Goal: Information Seeking & Learning: Check status

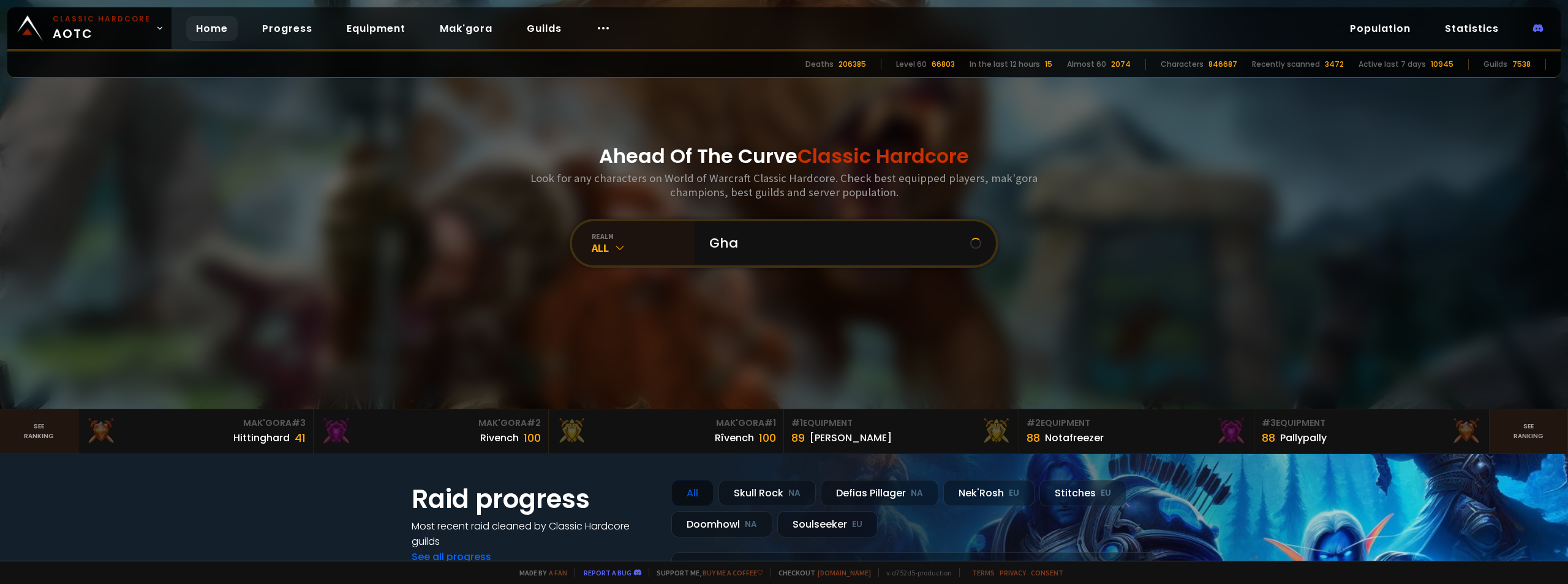
type input "Ghax"
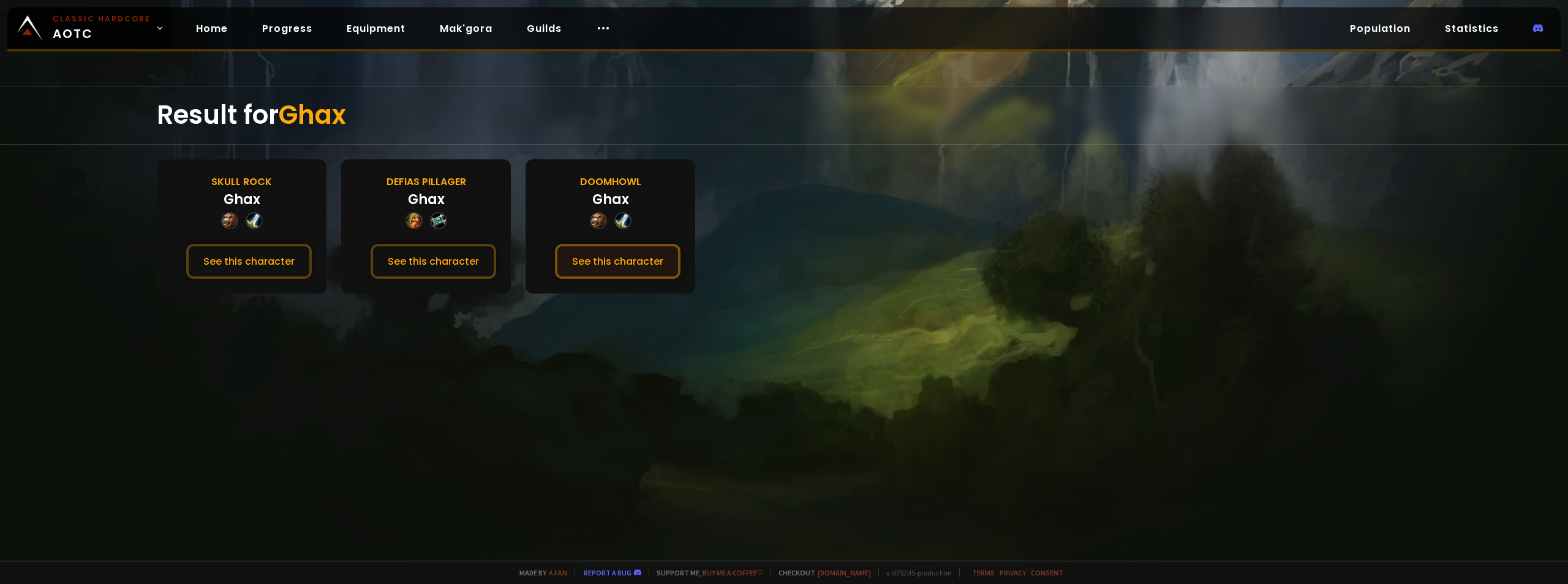
click at [623, 262] on button "See this character" at bounding box center [618, 261] width 126 height 35
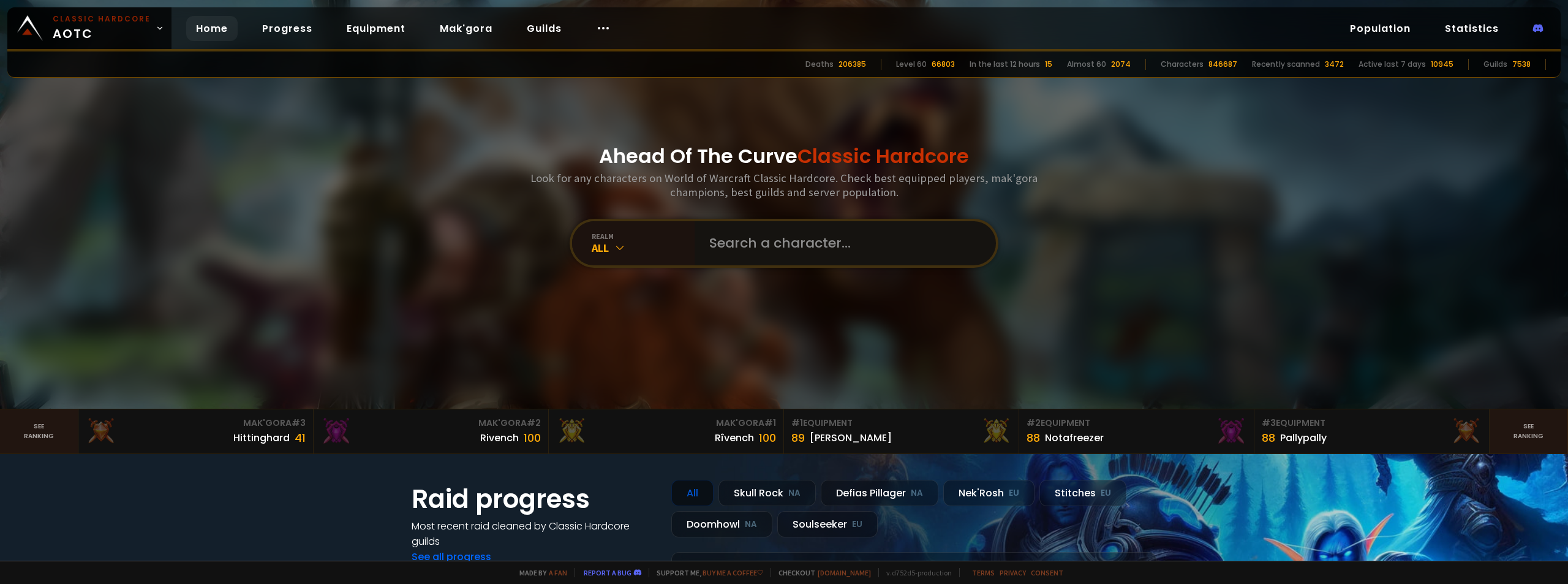
click at [818, 232] on input "text" at bounding box center [841, 243] width 279 height 44
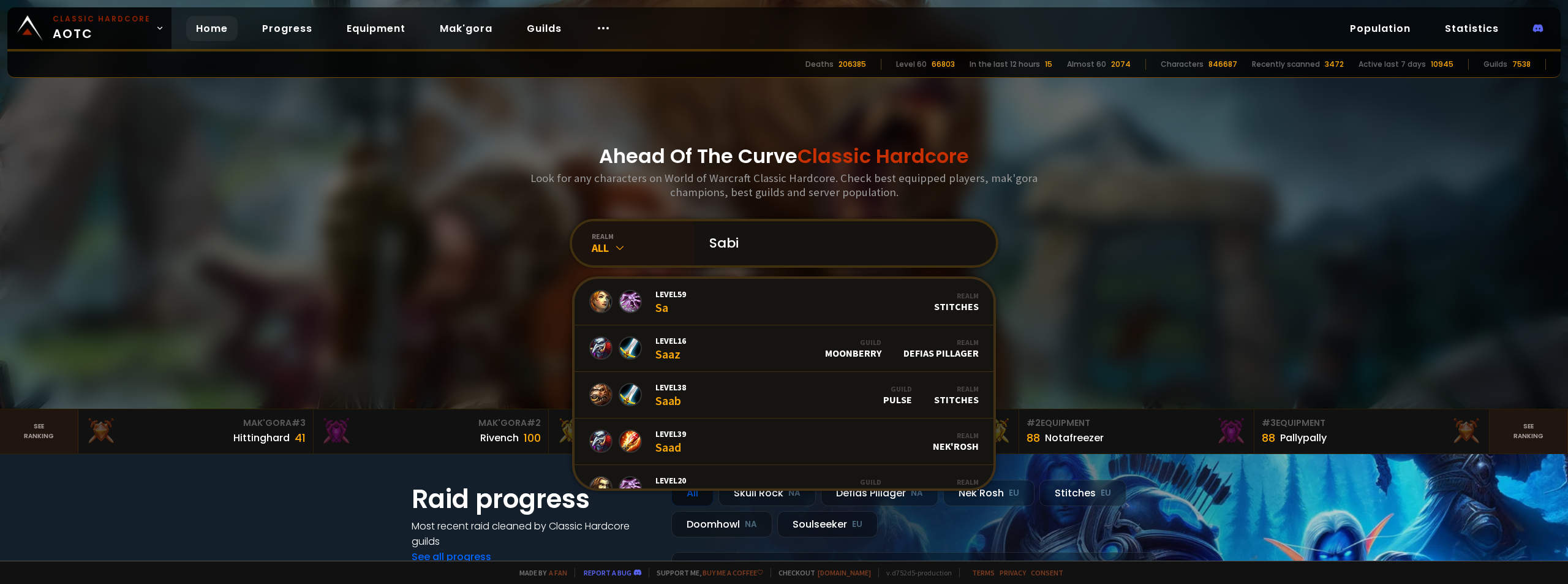
type input "[PERSON_NAME]"
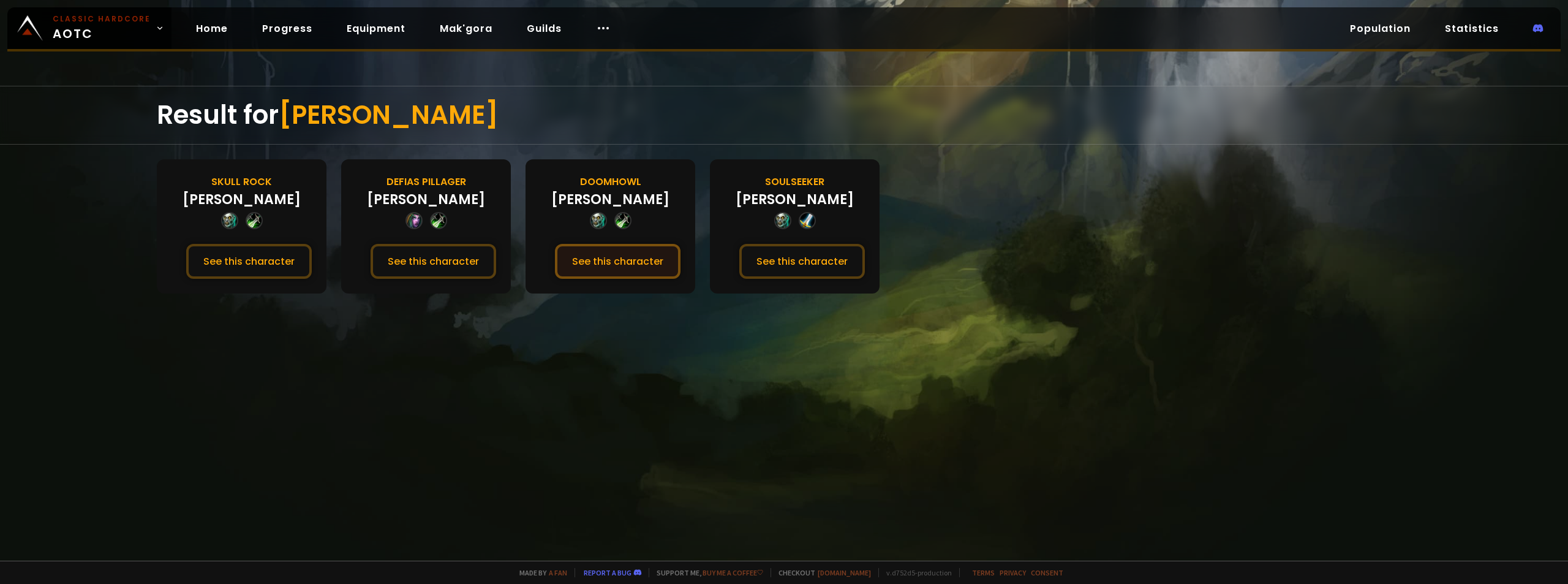
click at [612, 254] on button "See this character" at bounding box center [618, 261] width 126 height 35
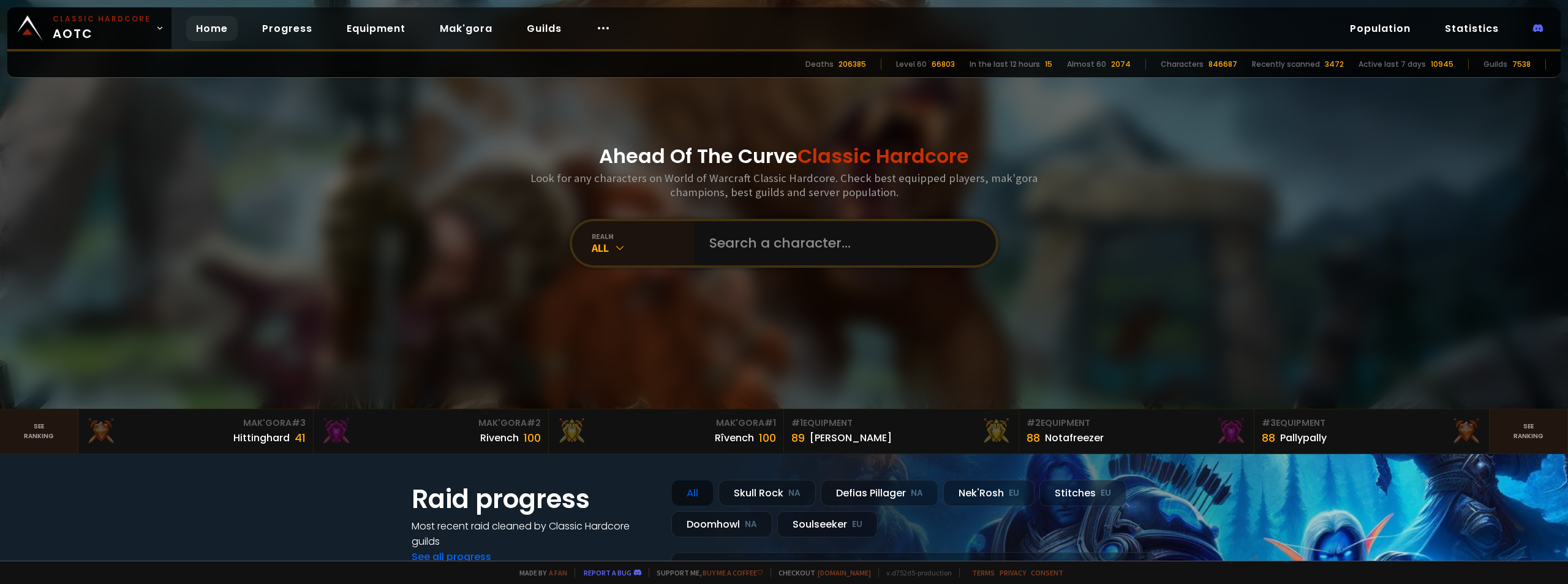
click at [782, 274] on div "Ahead Of The Curve Classic Hardcore Look for any characters on World of Warcraf…" at bounding box center [785, 204] width 738 height 409
click at [789, 251] on input "text" at bounding box center [841, 243] width 279 height 44
type input "Buuster"
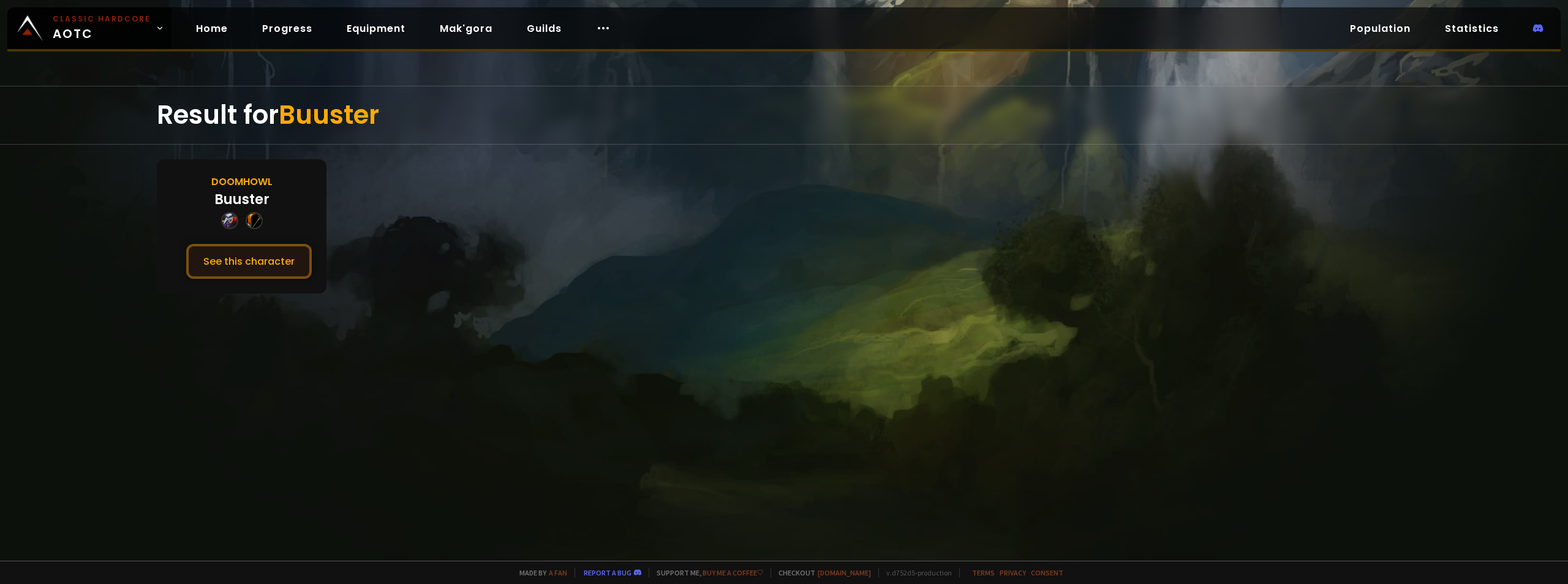
click at [259, 257] on button "See this character" at bounding box center [249, 261] width 126 height 35
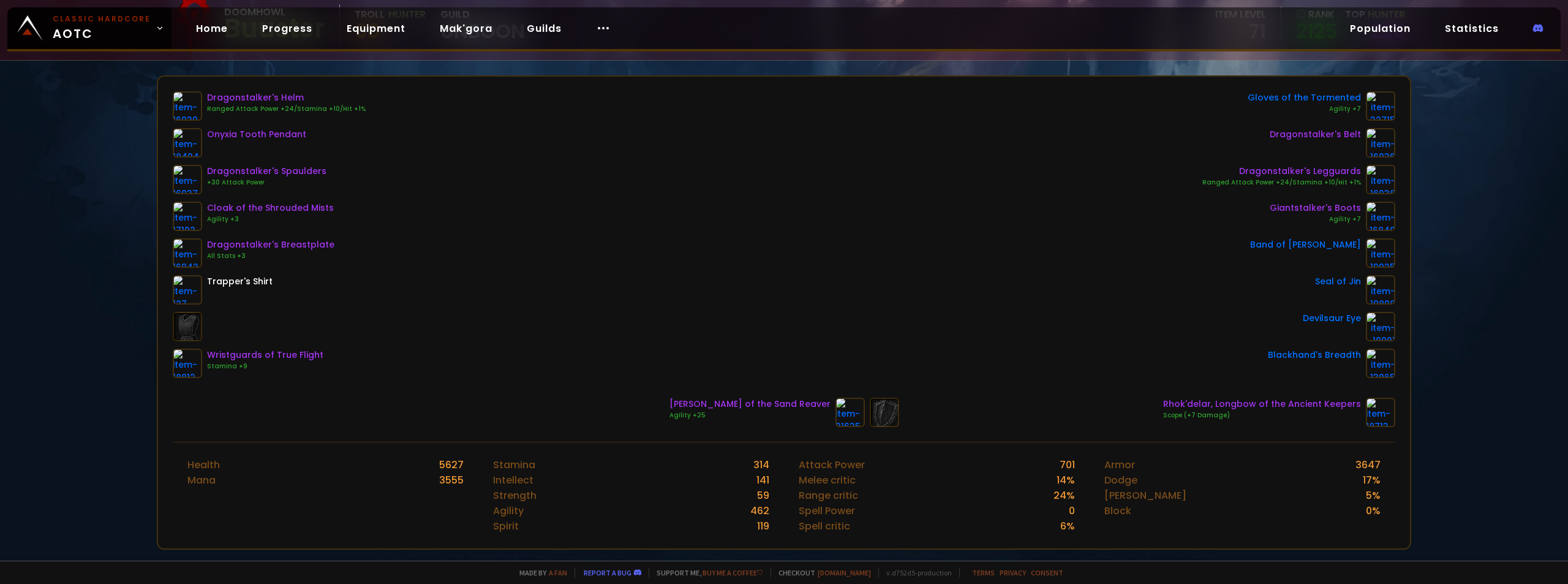
scroll to position [61, 0]
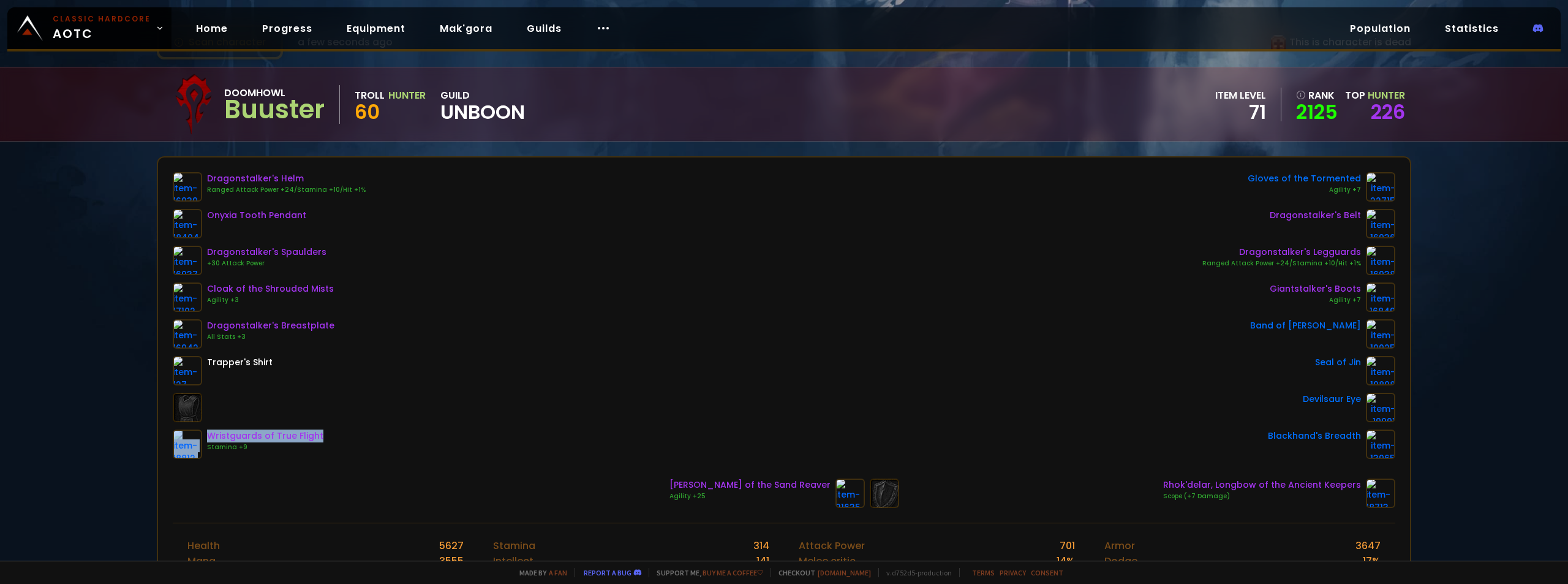
drag, startPoint x: 327, startPoint y: 434, endPoint x: 235, endPoint y: 420, distance: 93.1
click at [235, 420] on div "Dragonstalker's Helm Ranged Attack Power +24/Stamina +10/Hit +1% Onyxia Tooth P…" at bounding box center [269, 316] width 193 height 287
click at [235, 420] on div at bounding box center [269, 407] width 193 height 29
drag, startPoint x: 429, startPoint y: 240, endPoint x: 333, endPoint y: 252, distance: 96.7
click at [429, 240] on div "Dragonstalker's Helm Ranged Attack Power +24/Stamina +10/Hit +1% Onyxia Tooth P…" at bounding box center [784, 316] width 1223 height 287
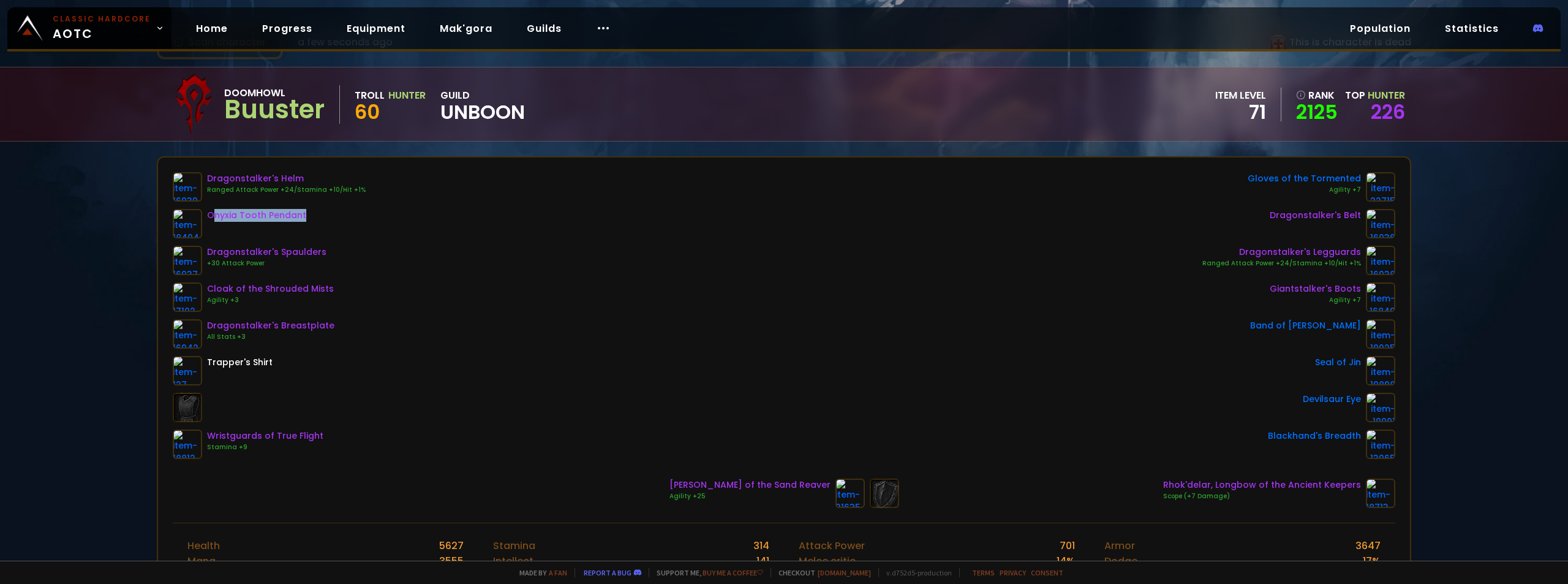
drag, startPoint x: 260, startPoint y: 219, endPoint x: 441, endPoint y: 226, distance: 181.1
click at [414, 223] on div "Dragonstalker's Helm Ranged Attack Power +24/Stamina +10/Hit +1% Onyxia Tooth P…" at bounding box center [784, 316] width 1223 height 287
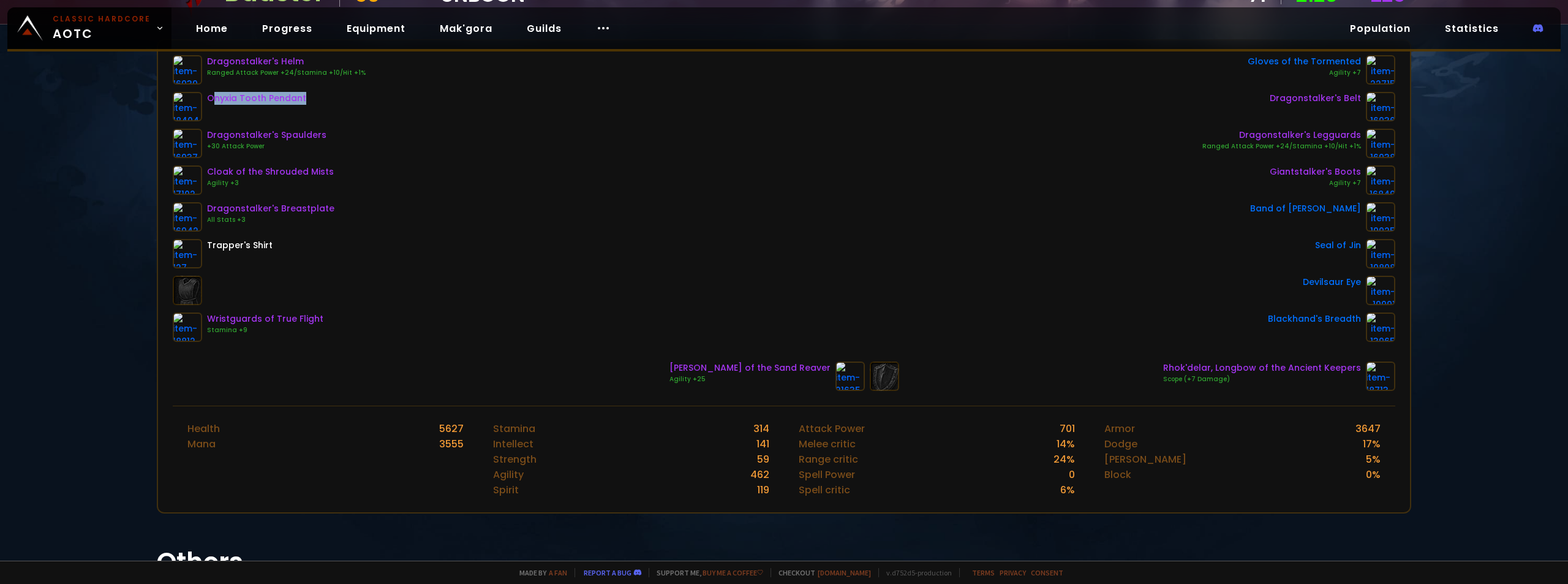
scroll to position [184, 0]
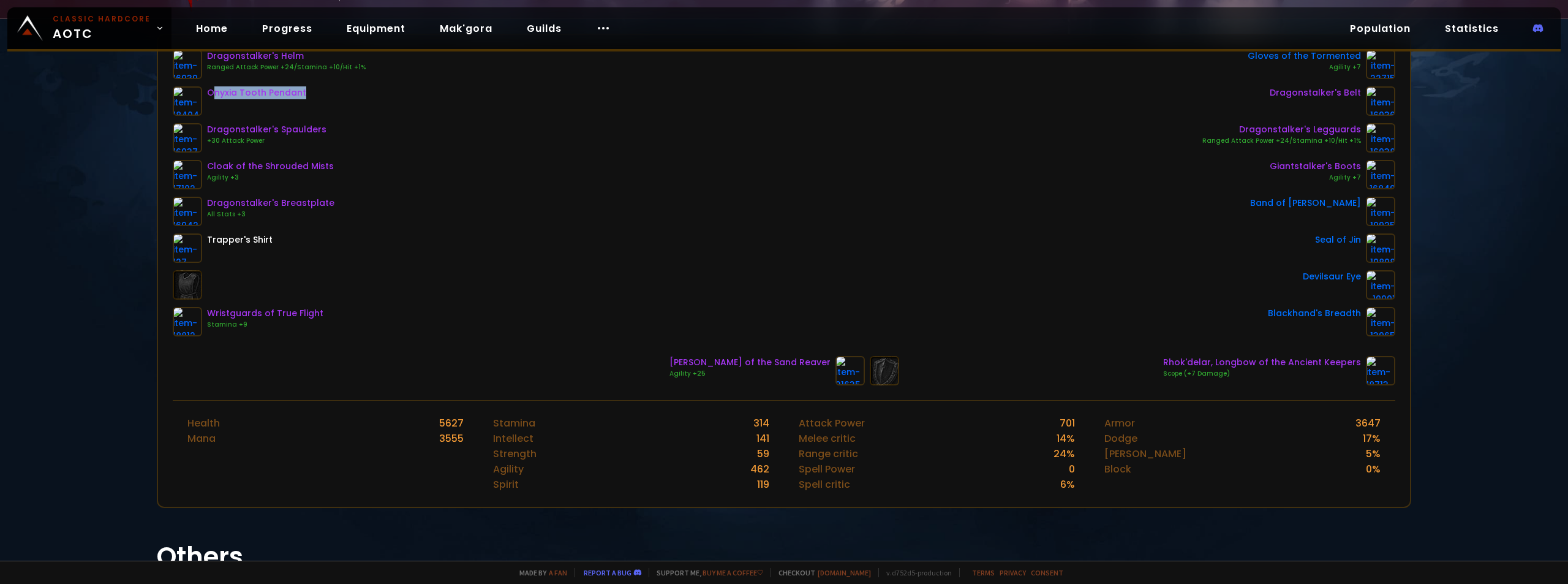
drag, startPoint x: 1159, startPoint y: 363, endPoint x: 1291, endPoint y: 369, distance: 132.1
click at [1291, 369] on div "[PERSON_NAME] of the Sand Reaver Agility +25 Rhok'delar, Longbow of the Ancient…" at bounding box center [784, 371] width 1223 height 29
click at [891, 268] on div "Dragonstalker's Helm Ranged Attack Power +24/Stamina +10/Hit +1% Onyxia Tooth P…" at bounding box center [784, 193] width 1223 height 287
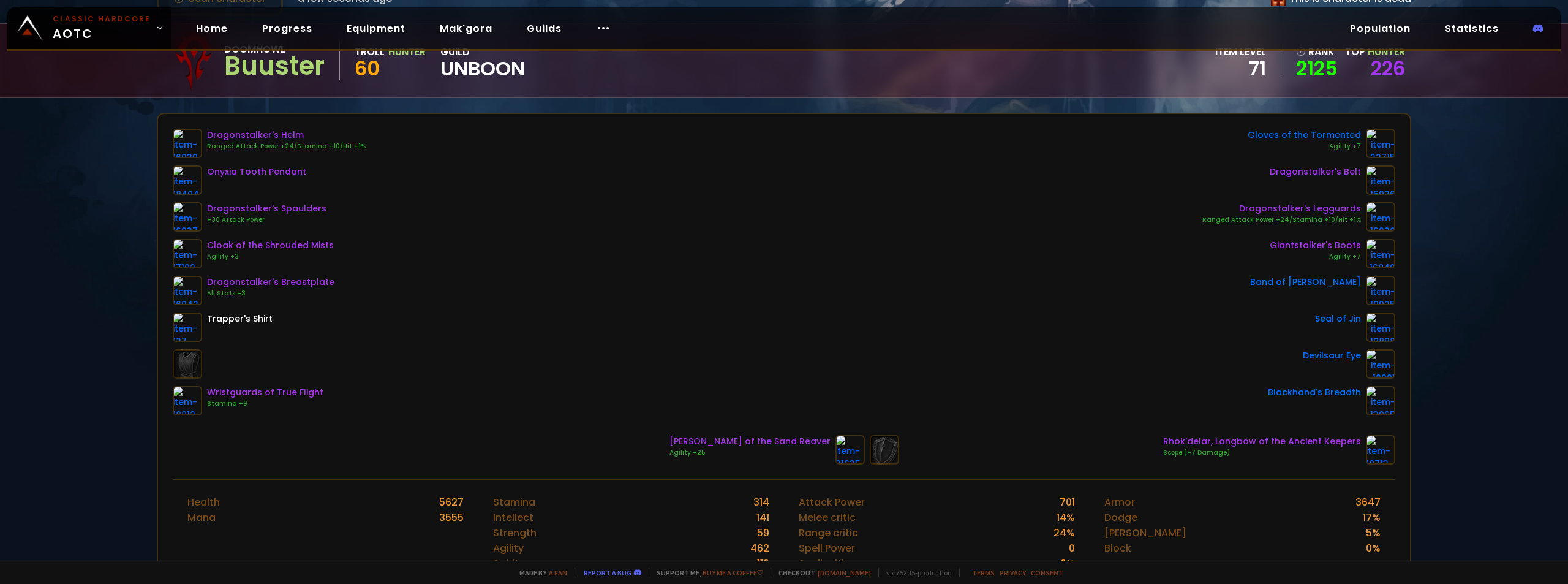
scroll to position [0, 0]
